Goal: Information Seeking & Learning: Learn about a topic

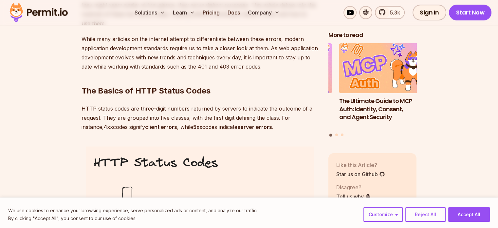
scroll to position [492, 0]
click at [464, 214] on button "Accept All" at bounding box center [470, 214] width 42 height 14
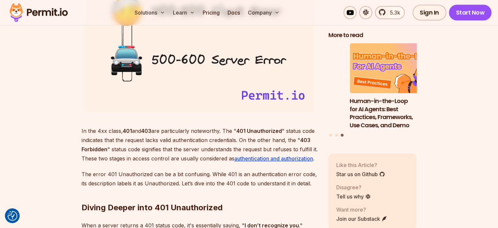
scroll to position [852, 0]
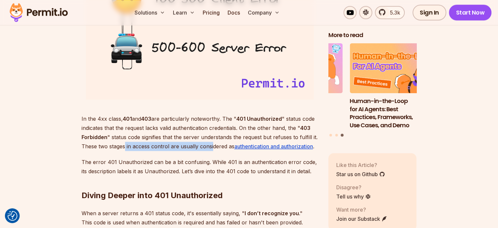
drag, startPoint x: 126, startPoint y: 147, endPoint x: 213, endPoint y: 144, distance: 87.6
click at [213, 144] on p "In the 4xx class, 401 and 403 are particularly noteworthy. The " 401 Unauthoriz…" at bounding box center [200, 132] width 237 height 37
click at [216, 123] on p "In the 4xx class, 401 and 403 are particularly noteworthy. The " 401 Unauthoriz…" at bounding box center [200, 132] width 237 height 37
click at [198, 135] on p "In the 4xx class, 401 and 403 are particularly noteworthy. The " 401 Unauthoriz…" at bounding box center [200, 132] width 237 height 37
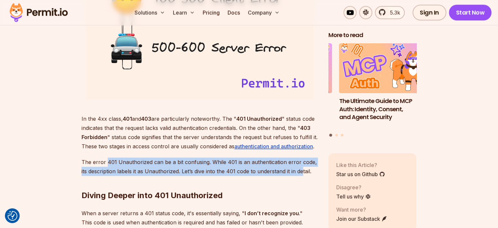
drag, startPoint x: 106, startPoint y: 161, endPoint x: 302, endPoint y: 167, distance: 196.1
click at [302, 167] on p "The error 401 Unauthorized can be a bit confusing. While 401 is an authenticati…" at bounding box center [200, 166] width 237 height 18
click at [187, 165] on p "The error 401 Unauthorized can be a bit confusing. While 401 is an authenticati…" at bounding box center [200, 166] width 237 height 18
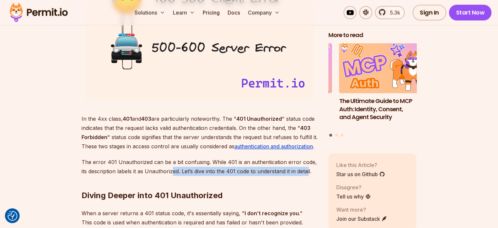
drag, startPoint x: 186, startPoint y: 170, endPoint x: 309, endPoint y: 168, distance: 123.6
click at [309, 168] on p "The error 401 Unauthorized can be a bit confusing. While 401 is an authenticati…" at bounding box center [200, 166] width 237 height 18
click at [235, 157] on p "The error 401 Unauthorized can be a bit confusing. While 401 is an authenticati…" at bounding box center [200, 166] width 237 height 18
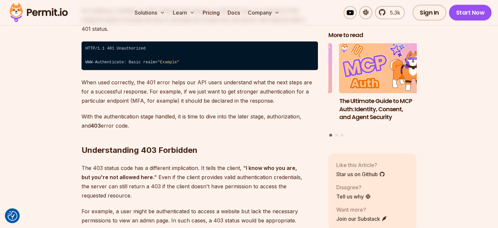
scroll to position [1114, 0]
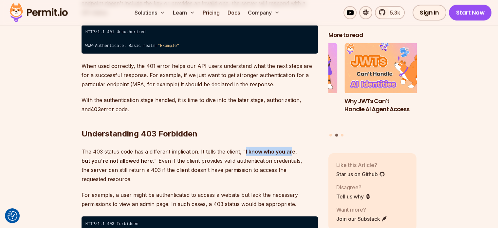
drag, startPoint x: 245, startPoint y: 142, endPoint x: 290, endPoint y: 140, distance: 44.6
click at [291, 148] on strong "I know who you are, but you're not allowed here." at bounding box center [190, 156] width 216 height 16
